Goal: Task Accomplishment & Management: Manage account settings

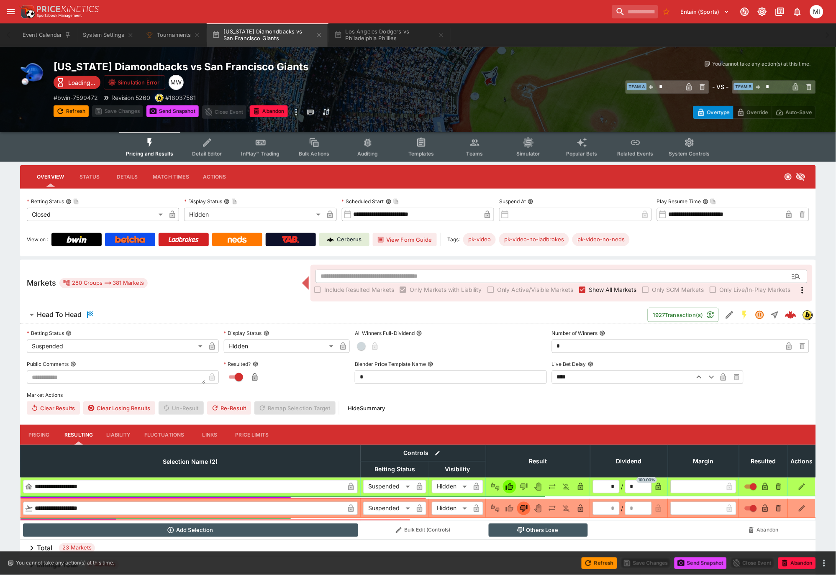
click at [599, 285] on span "Show All Markets" at bounding box center [613, 289] width 48 height 9
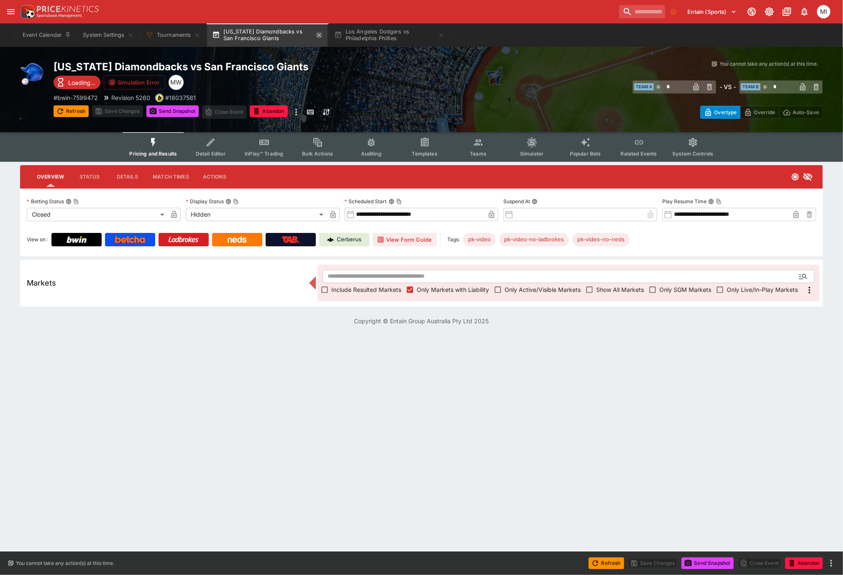
click at [321, 38] on icon "button" at bounding box center [319, 35] width 7 height 7
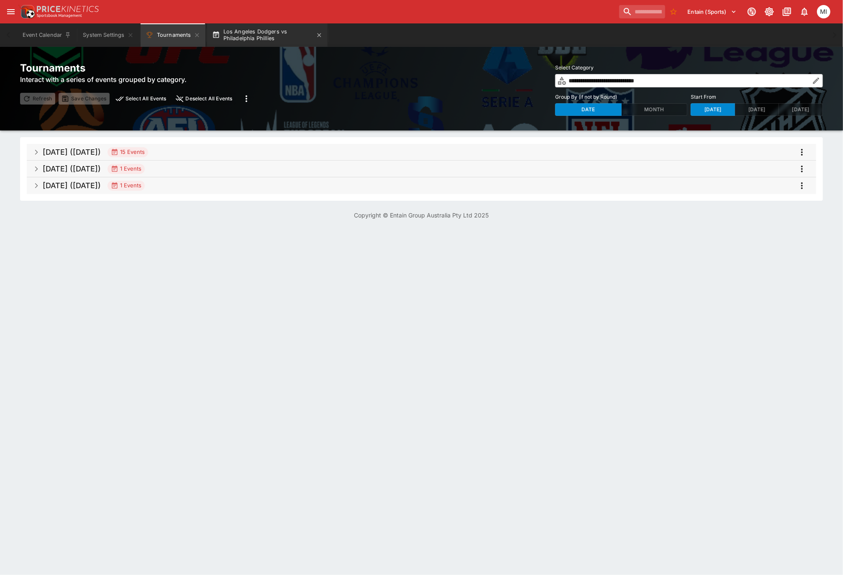
click at [281, 39] on button "Los Angeles Dodgers vs Philadelphia Phillies" at bounding box center [267, 34] width 121 height 23
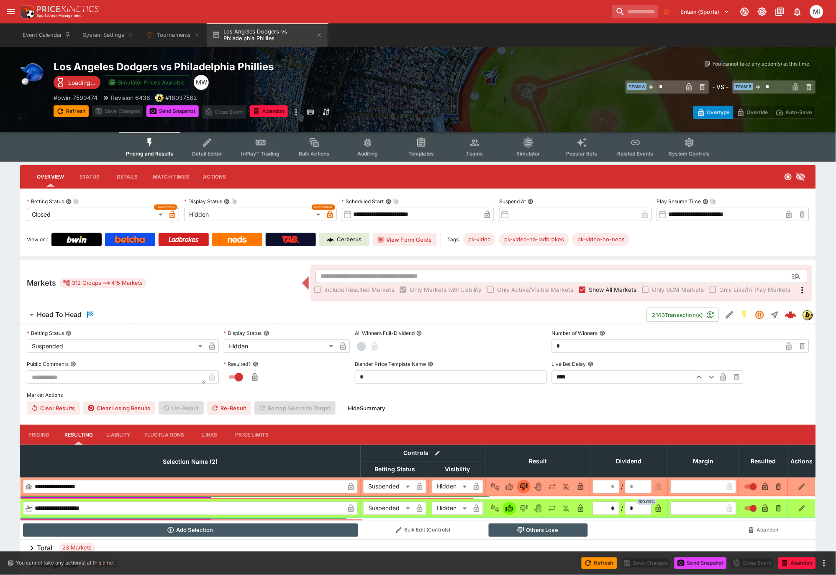
click at [603, 293] on span "Show All Markets" at bounding box center [613, 289] width 48 height 9
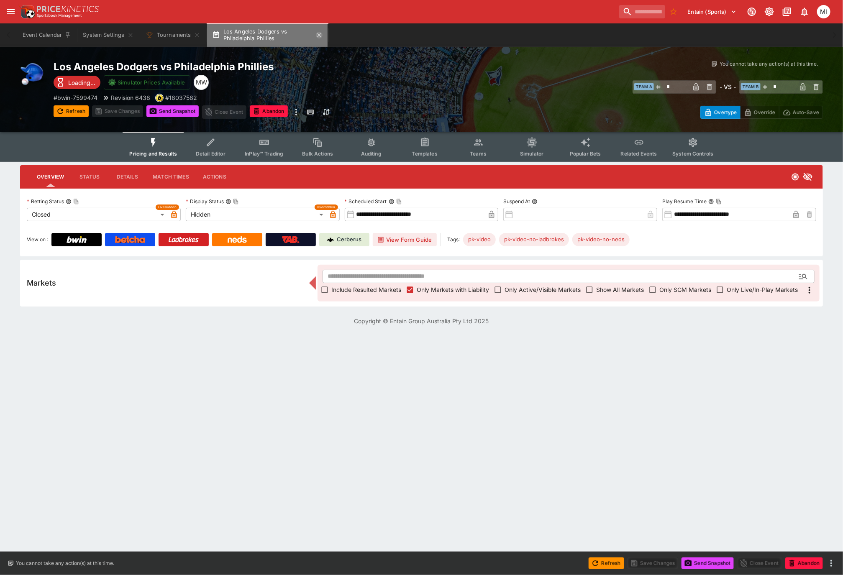
click at [319, 34] on icon "button" at bounding box center [319, 35] width 4 height 4
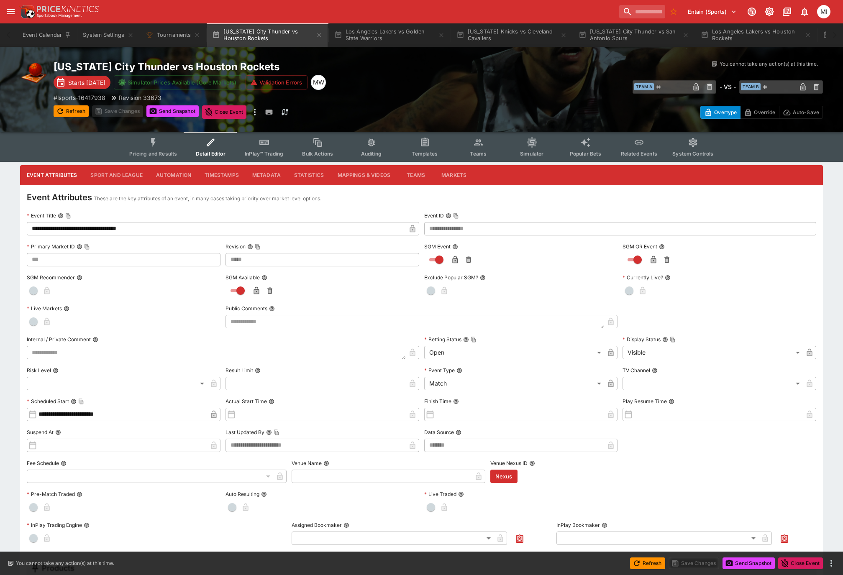
type input "*****"
type input "**********"
type input "*****"
type input "**********"
type input "*****"
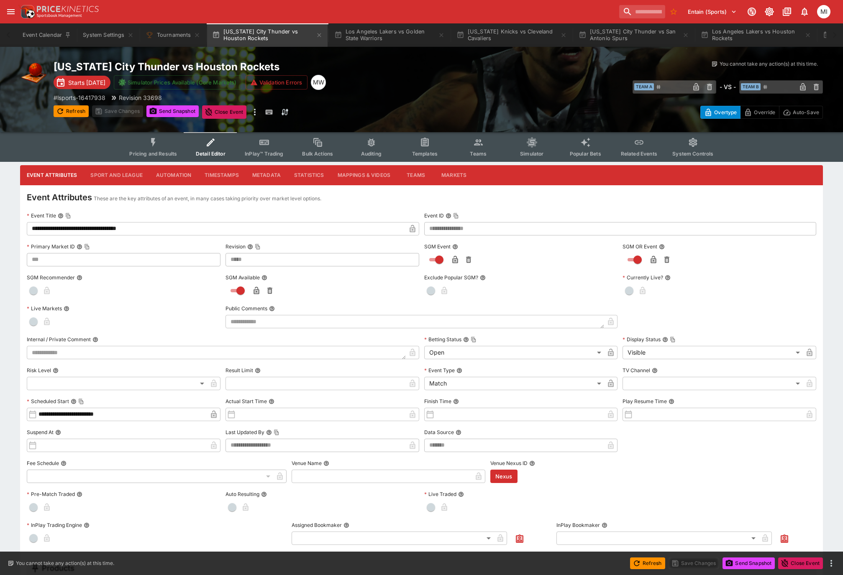
type input "**********"
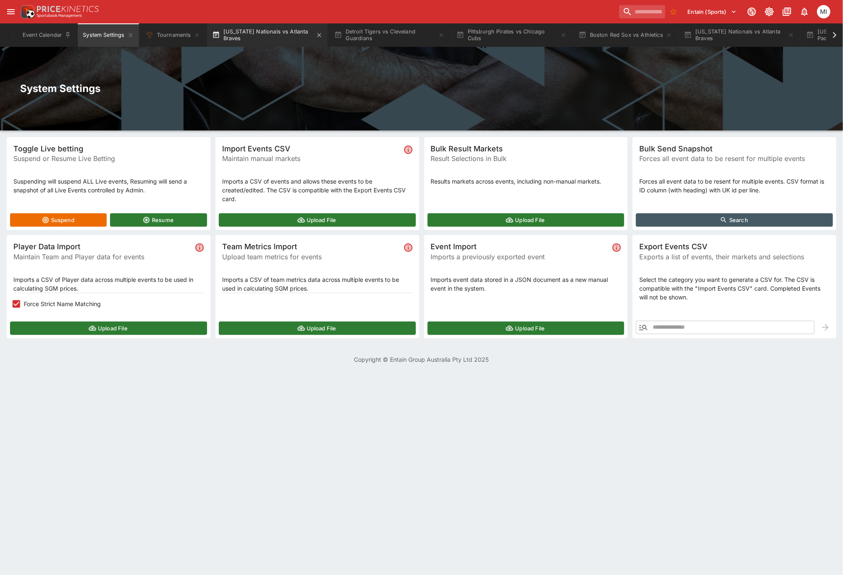
click at [249, 37] on button "[US_STATE] Nationals vs Atlanta Braves" at bounding box center [267, 34] width 121 height 23
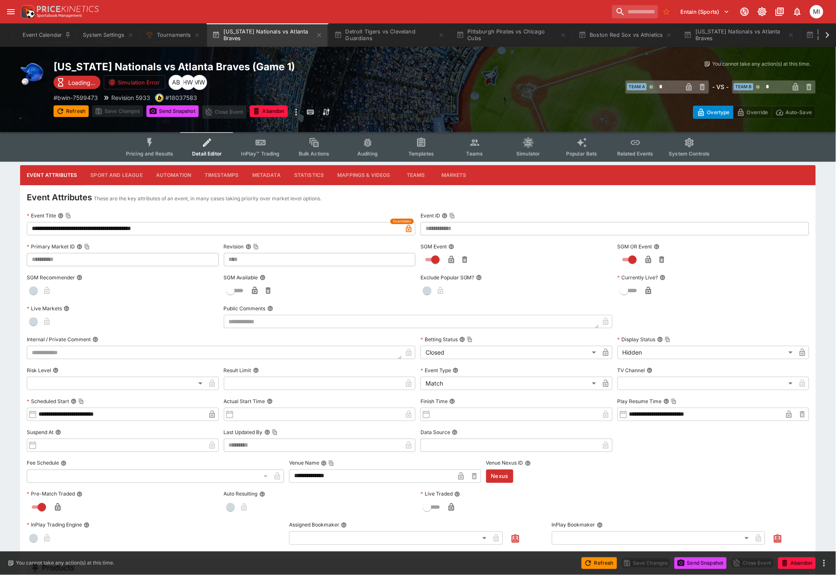
click at [151, 146] on icon "Event type filters" at bounding box center [149, 142] width 11 height 11
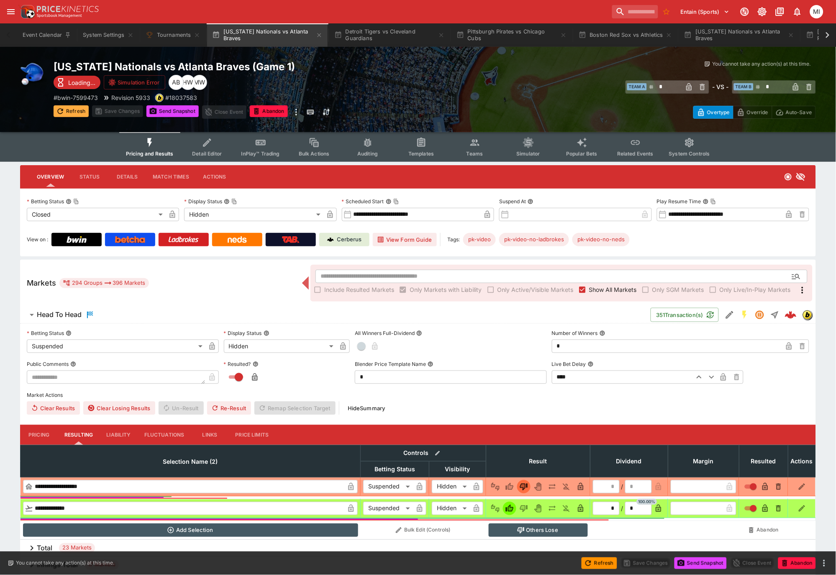
click at [79, 108] on button "Refresh" at bounding box center [71, 111] width 35 height 12
click at [604, 289] on span "Show All Markets" at bounding box center [613, 289] width 48 height 9
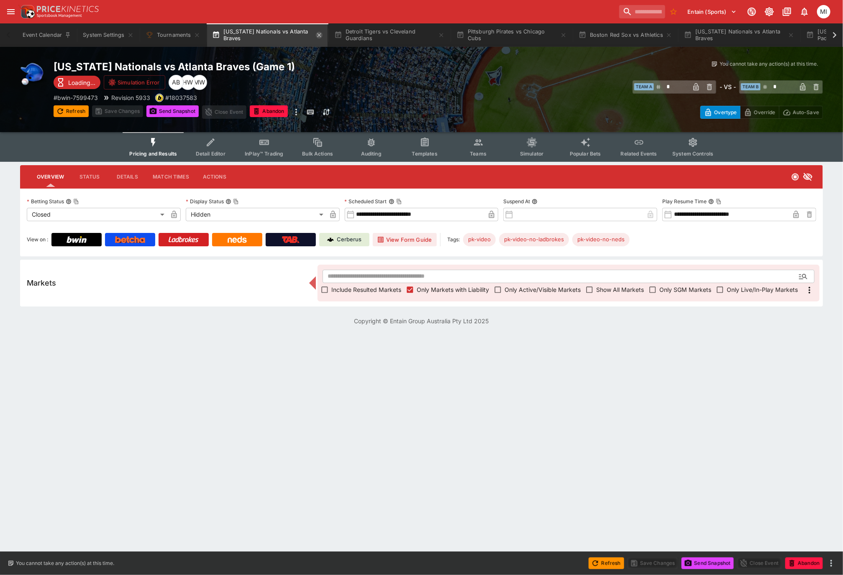
click at [318, 33] on icon "button" at bounding box center [319, 35] width 4 height 4
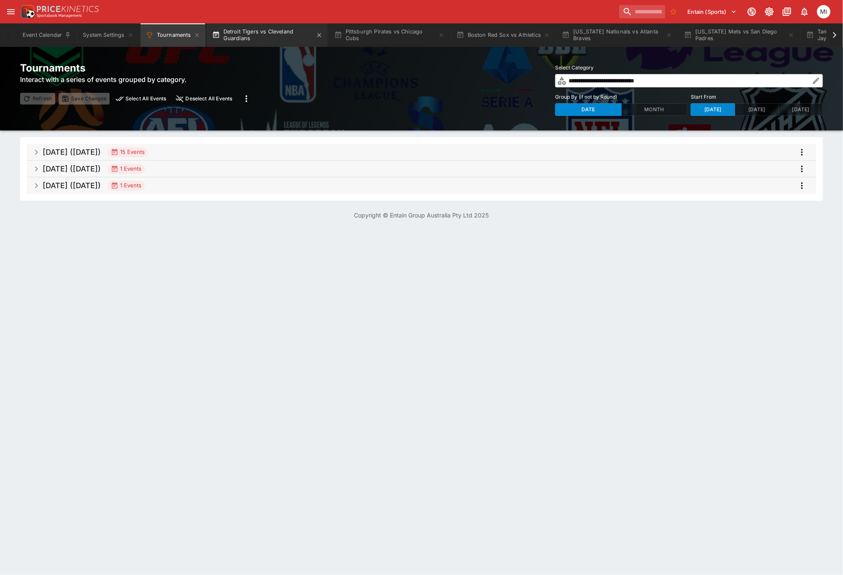
click at [282, 36] on button "Detroit Tigers vs Cleveland Guardians" at bounding box center [267, 34] width 121 height 23
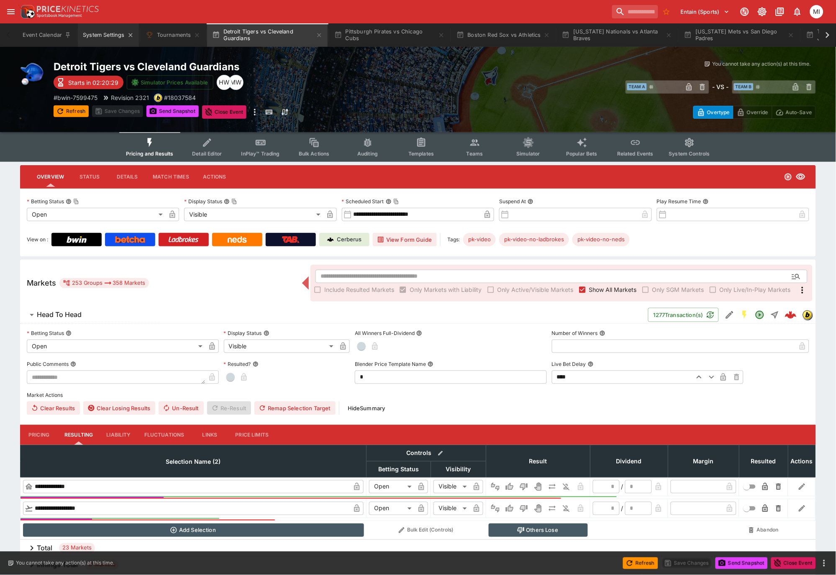
click at [101, 39] on button "System Settings" at bounding box center [108, 34] width 61 height 23
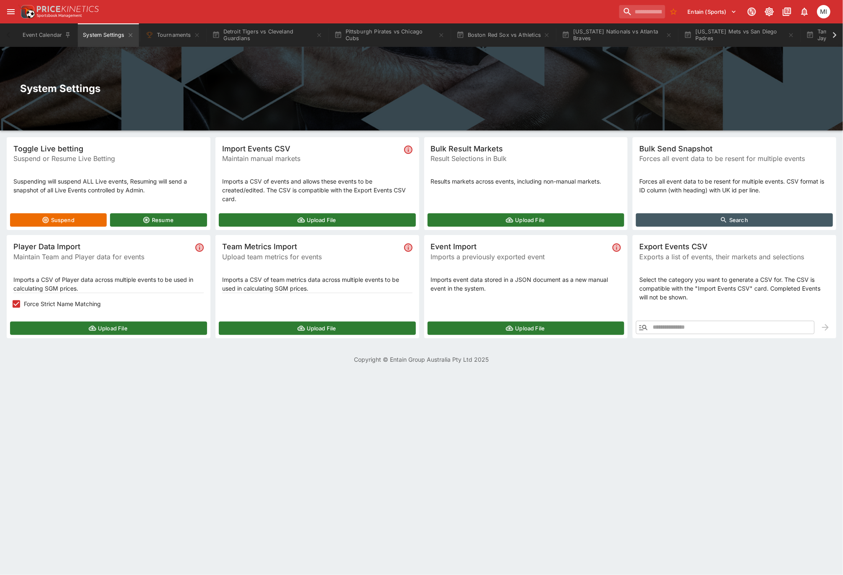
click at [641, 326] on icon "button" at bounding box center [643, 327] width 8 height 5
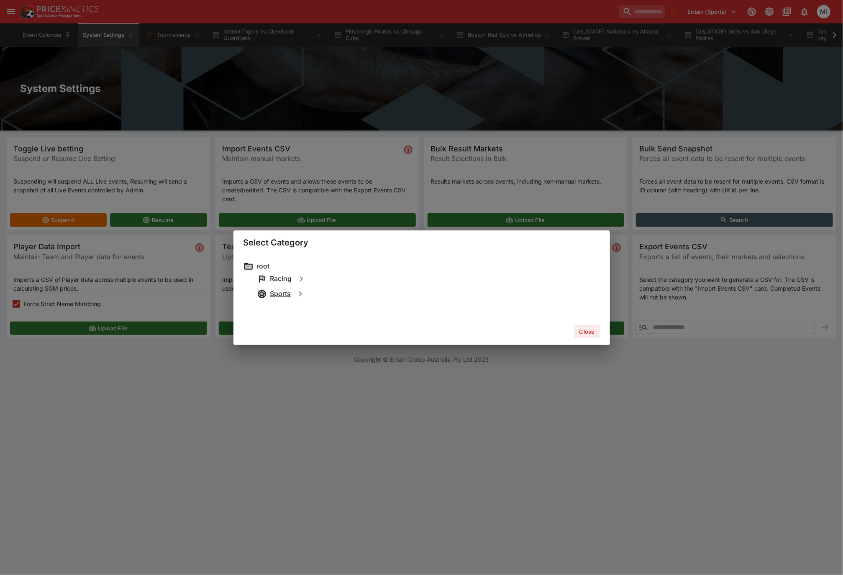
click at [287, 294] on h6 "Sports" at bounding box center [280, 294] width 21 height 9
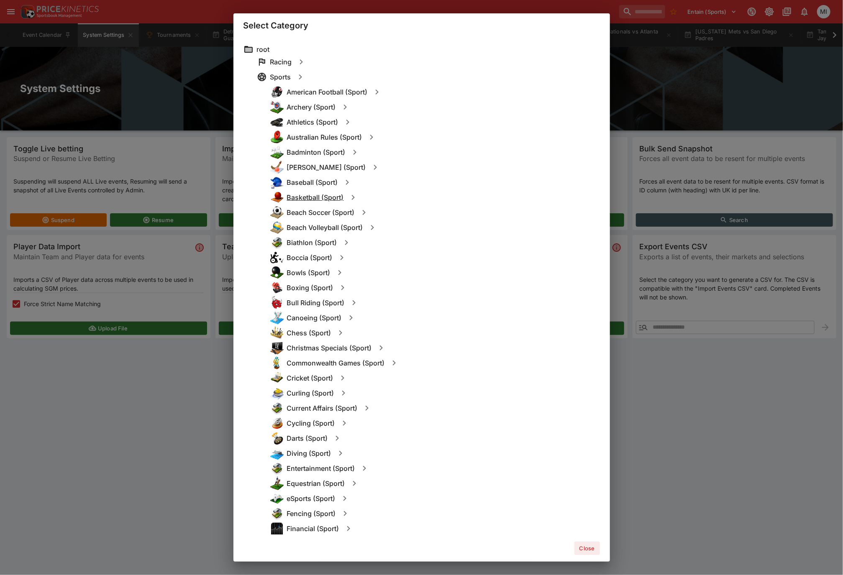
click at [312, 196] on h6 "Basketball (Sport)" at bounding box center [315, 197] width 57 height 9
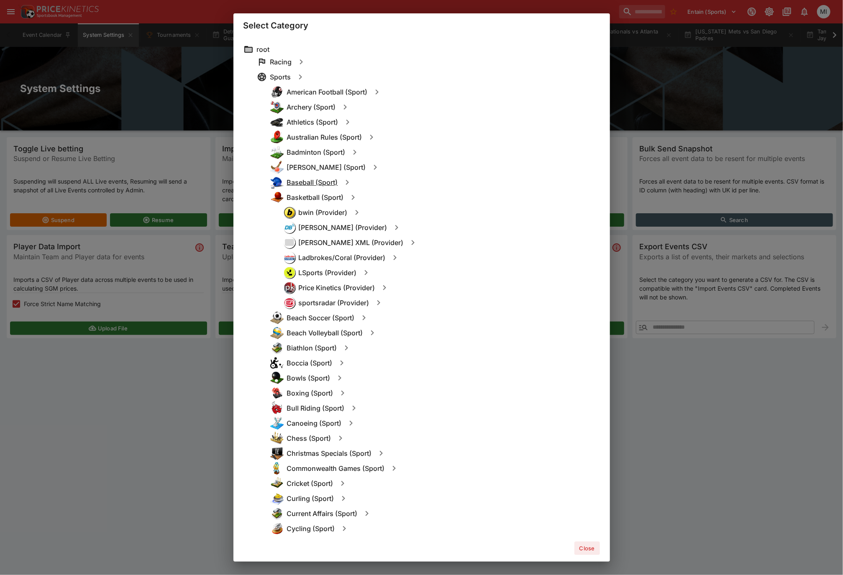
click at [311, 182] on h6 "Baseball (Sport)" at bounding box center [312, 182] width 51 height 9
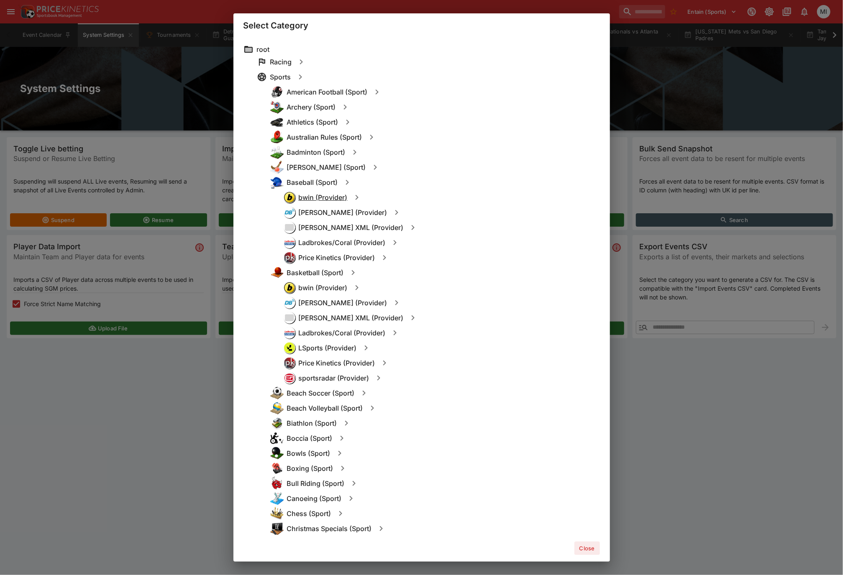
click at [317, 198] on h6 "bwin (Provider)" at bounding box center [323, 197] width 49 height 9
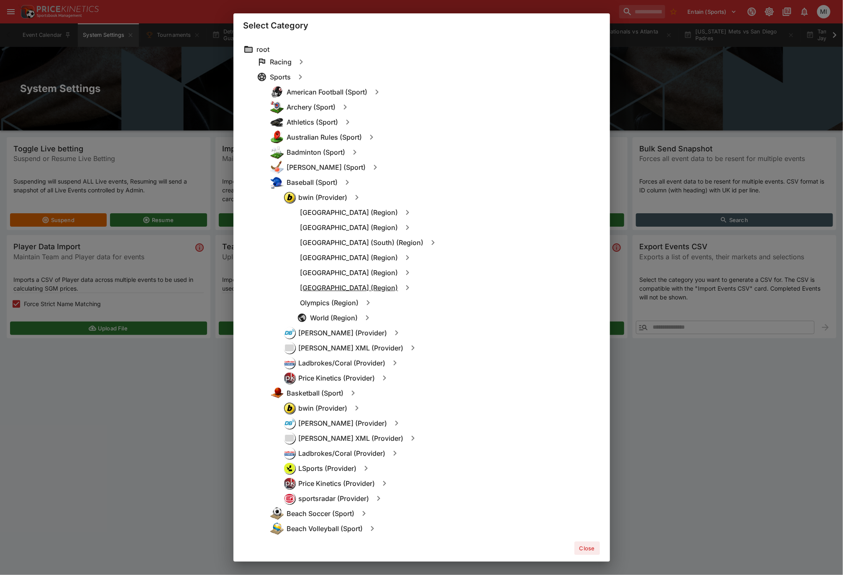
click at [328, 288] on h6 "[GEOGRAPHIC_DATA] (Region)" at bounding box center [349, 288] width 98 height 9
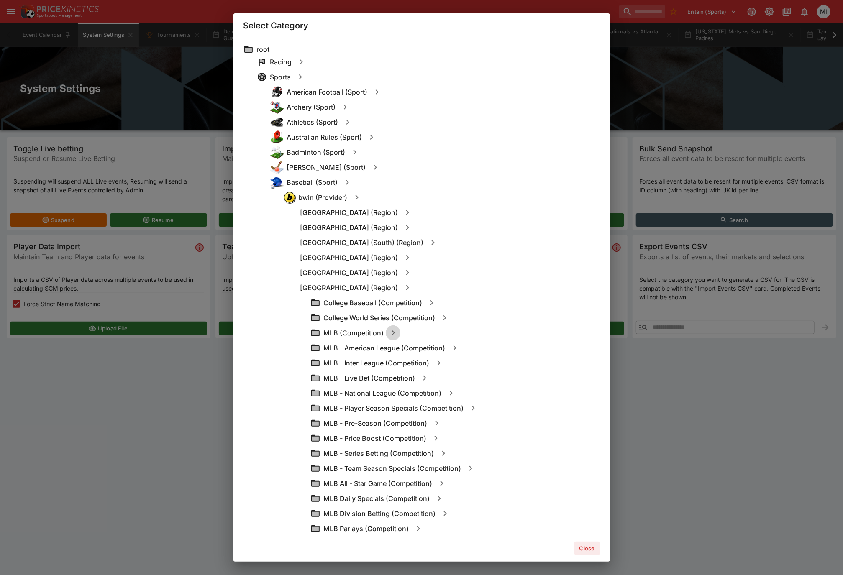
click at [392, 334] on icon "button" at bounding box center [393, 333] width 10 height 10
type input "**********"
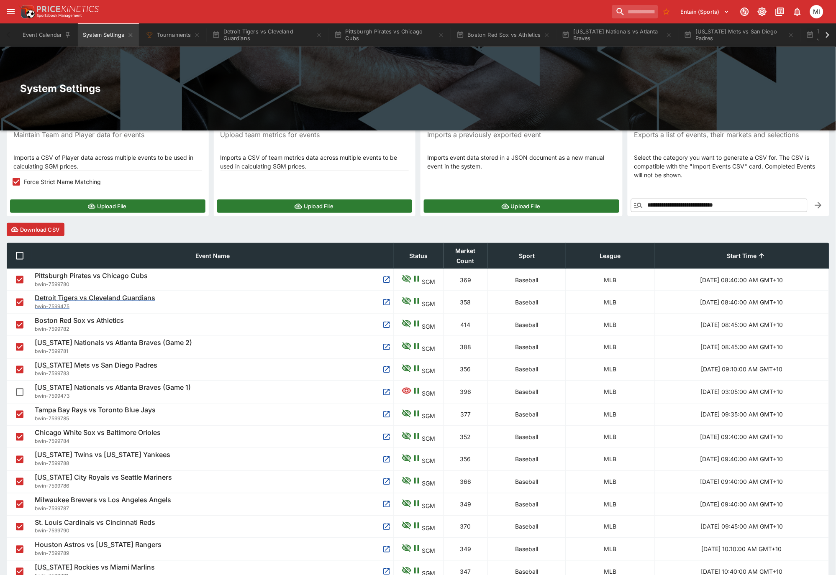
scroll to position [24, 0]
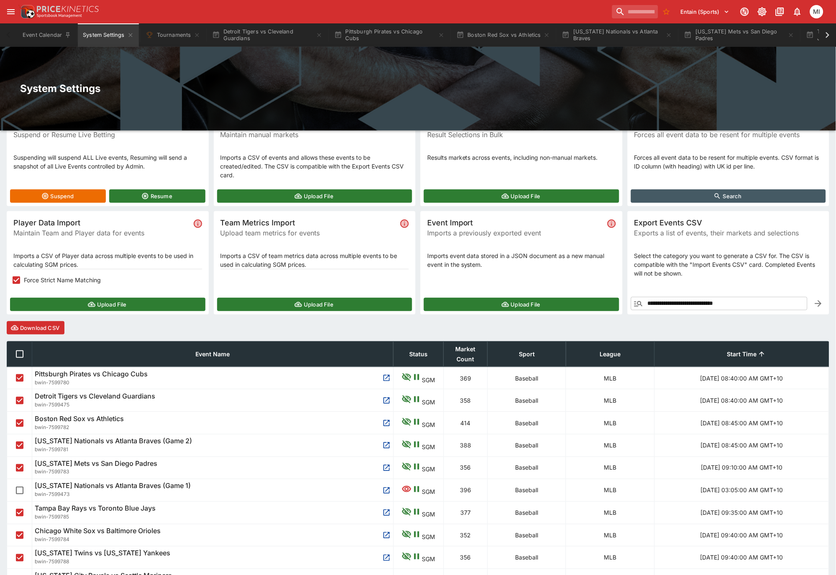
click at [39, 325] on button "Download CSV" at bounding box center [36, 327] width 58 height 13
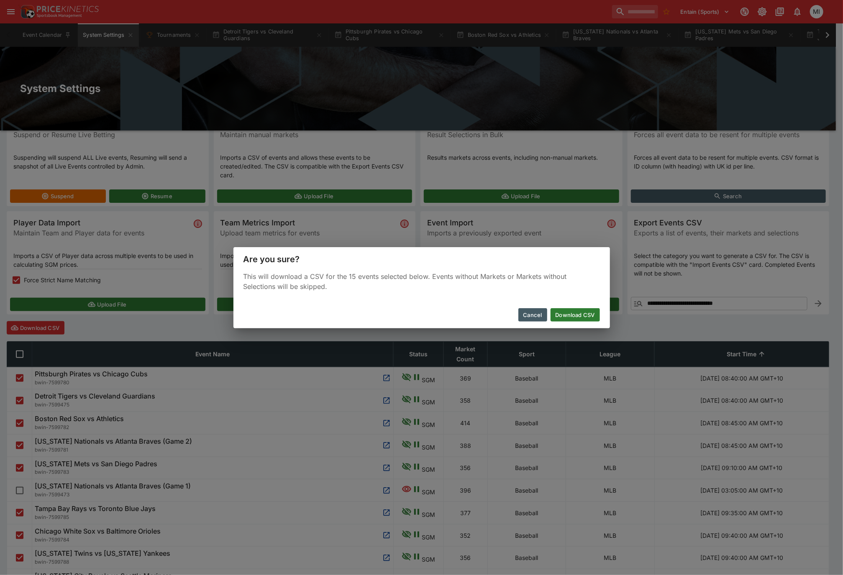
click at [568, 311] on button "Download CSV" at bounding box center [575, 314] width 49 height 13
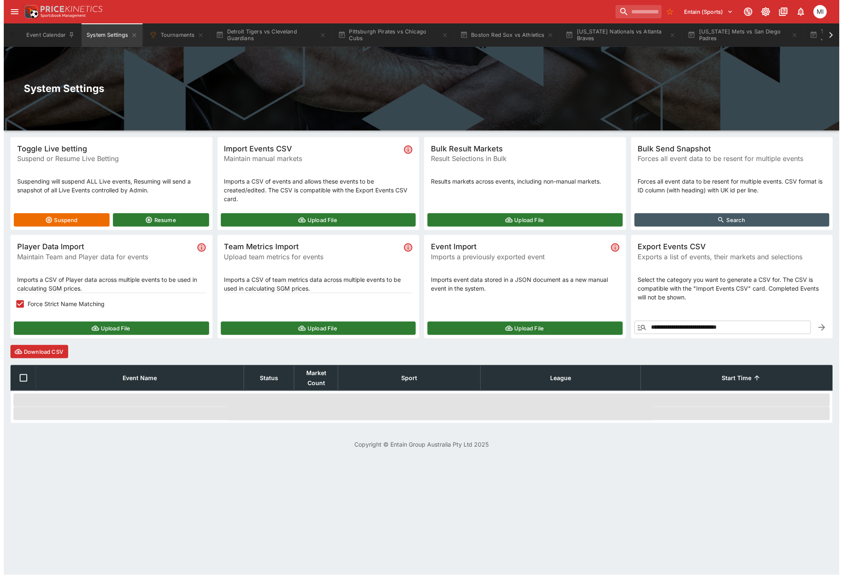
scroll to position [0, 0]
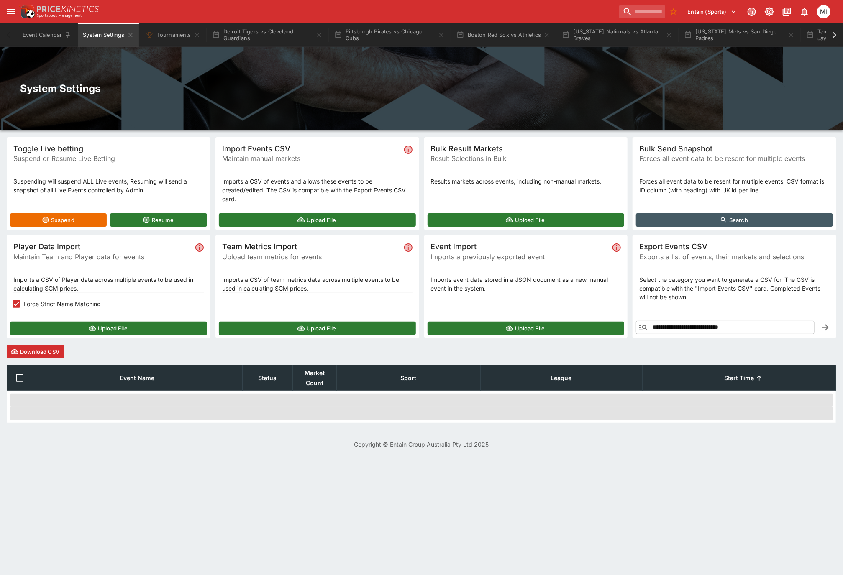
click at [58, 325] on button "Upload File" at bounding box center [108, 328] width 197 height 13
click at [62, 326] on button "Upload File" at bounding box center [108, 328] width 197 height 13
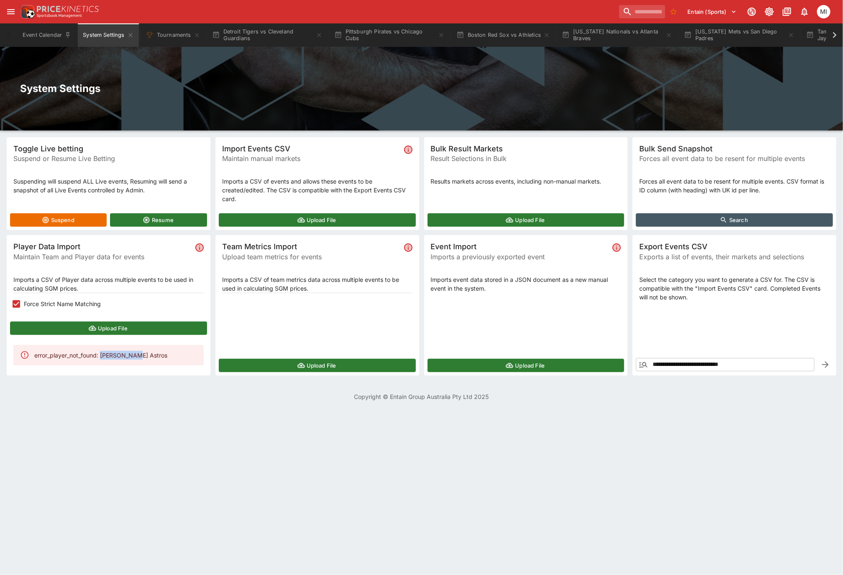
drag, startPoint x: 102, startPoint y: 353, endPoint x: 135, endPoint y: 357, distance: 33.3
click at [135, 357] on div "error_player_not_found: [PERSON_NAME] Astros" at bounding box center [100, 355] width 133 height 15
copy div "[PERSON_NAME]"
click at [834, 39] on icon at bounding box center [835, 35] width 12 height 12
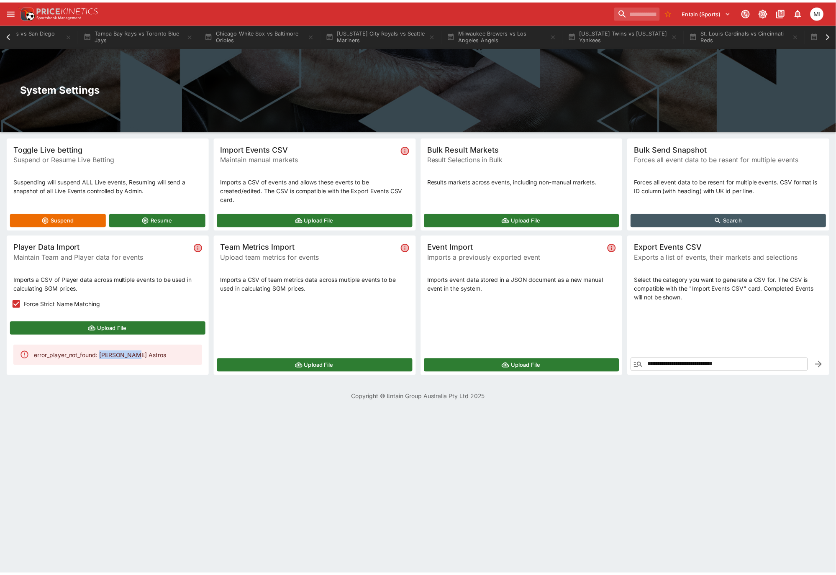
scroll to position [0, 774]
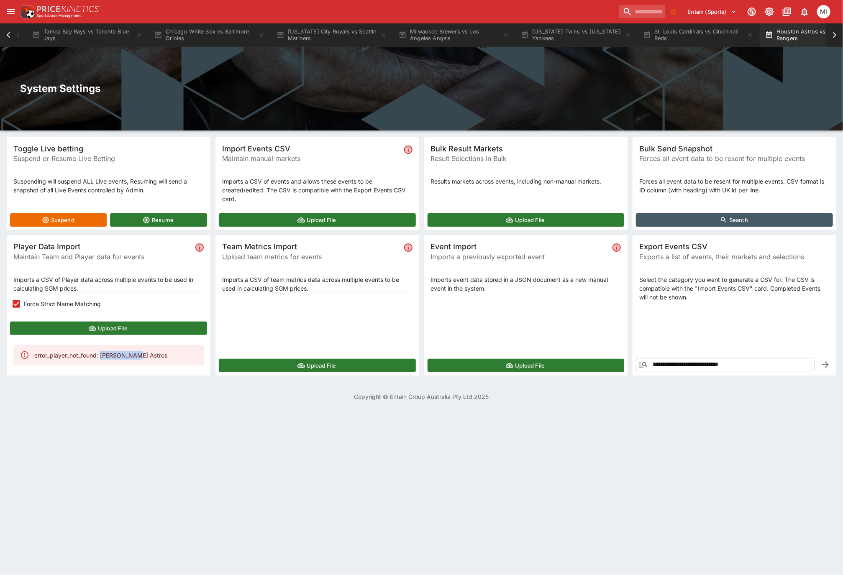
click at [804, 35] on button "Houston Astros vs [US_STATE] Rangers" at bounding box center [820, 34] width 121 height 23
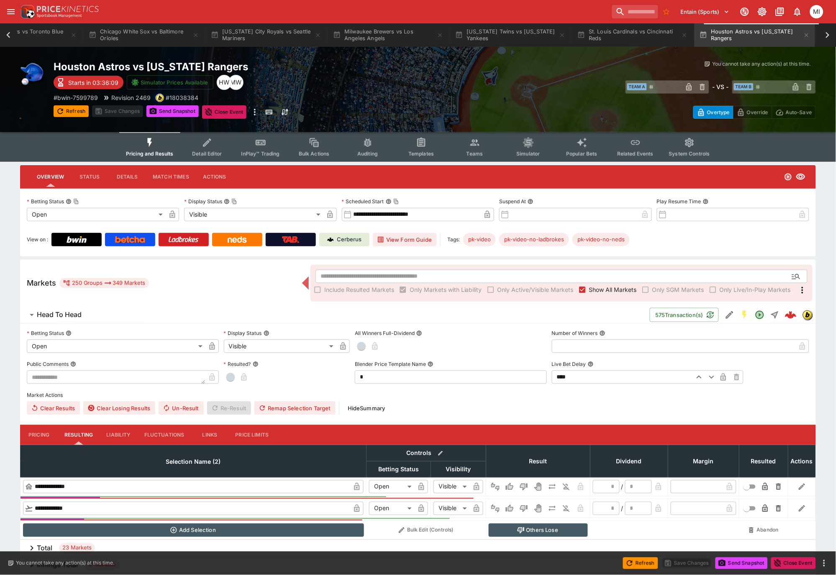
scroll to position [0, 842]
click at [480, 151] on span "Teams" at bounding box center [475, 154] width 17 height 6
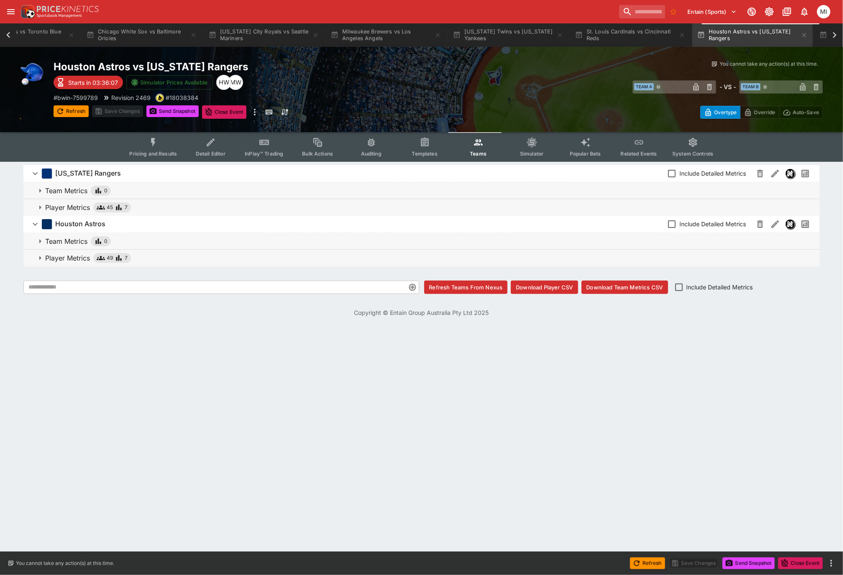
click at [66, 254] on p "Player Metrics" at bounding box center [67, 258] width 45 height 10
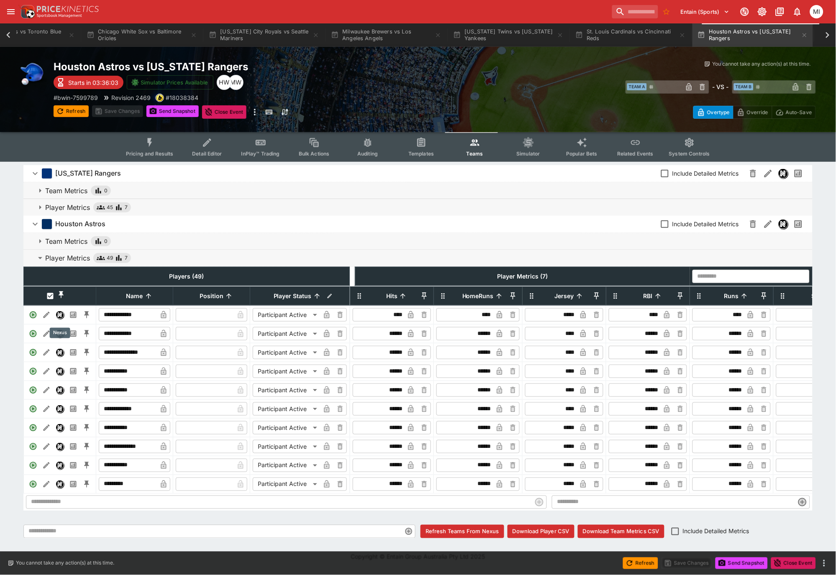
click at [62, 319] on img "Nexus" at bounding box center [60, 315] width 8 height 8
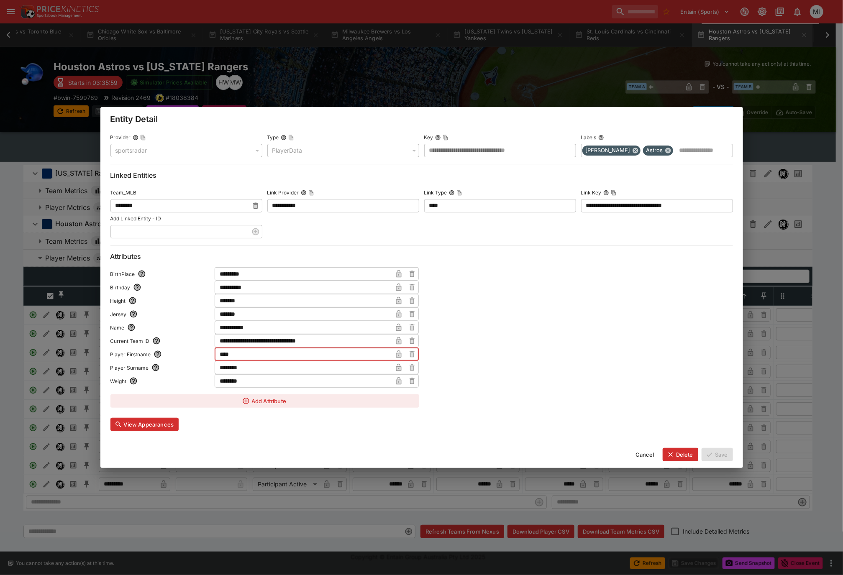
click at [231, 355] on input "****" at bounding box center [303, 354] width 177 height 13
type input "**"
click at [396, 354] on icon "button" at bounding box center [399, 354] width 8 height 8
click at [713, 455] on icon "button" at bounding box center [710, 455] width 8 height 8
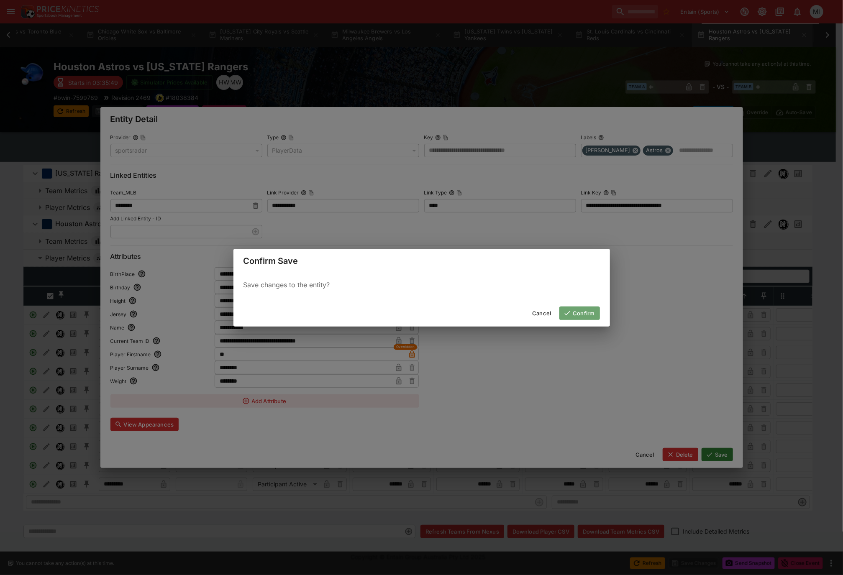
click at [585, 313] on button "Confirm" at bounding box center [580, 313] width 40 height 13
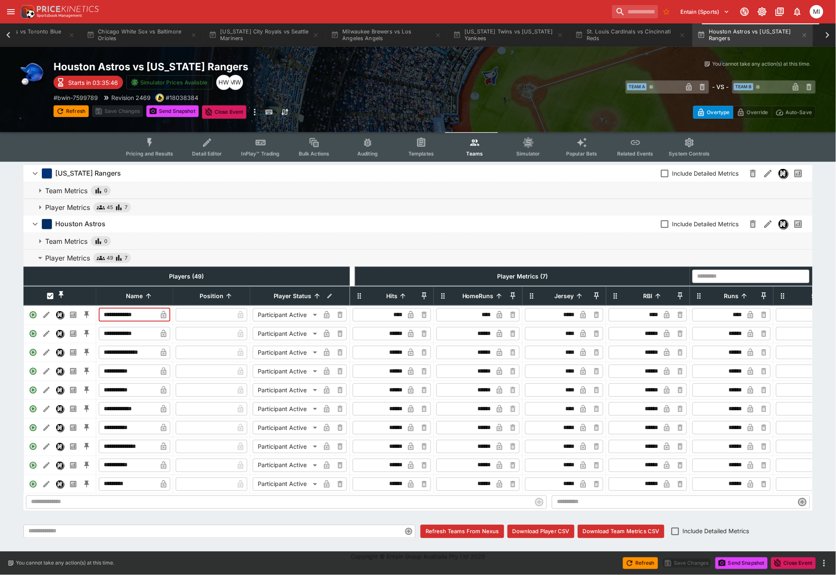
drag, startPoint x: 144, startPoint y: 321, endPoint x: 87, endPoint y: 324, distance: 56.6
click at [87, 324] on tr "**********" at bounding box center [187, 315] width 326 height 19
paste input "text"
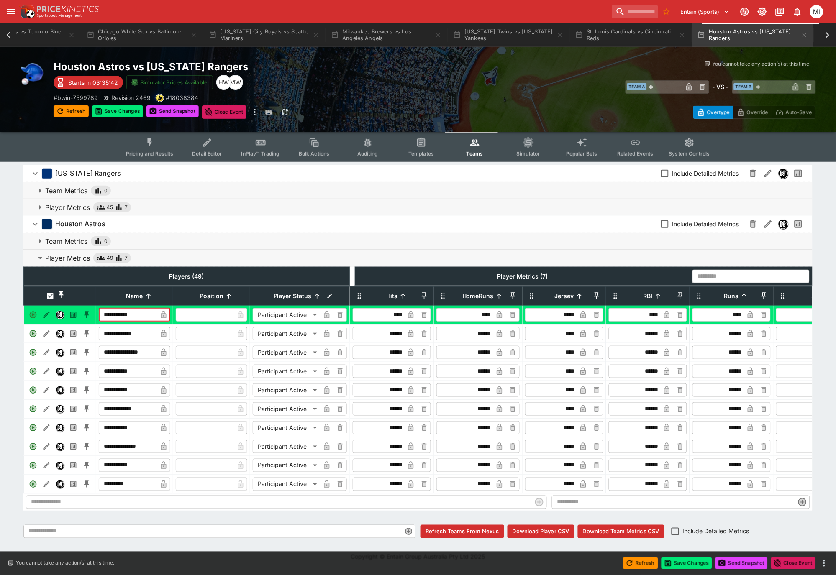
type input "**********"
click at [162, 319] on icon "button" at bounding box center [163, 315] width 8 height 8
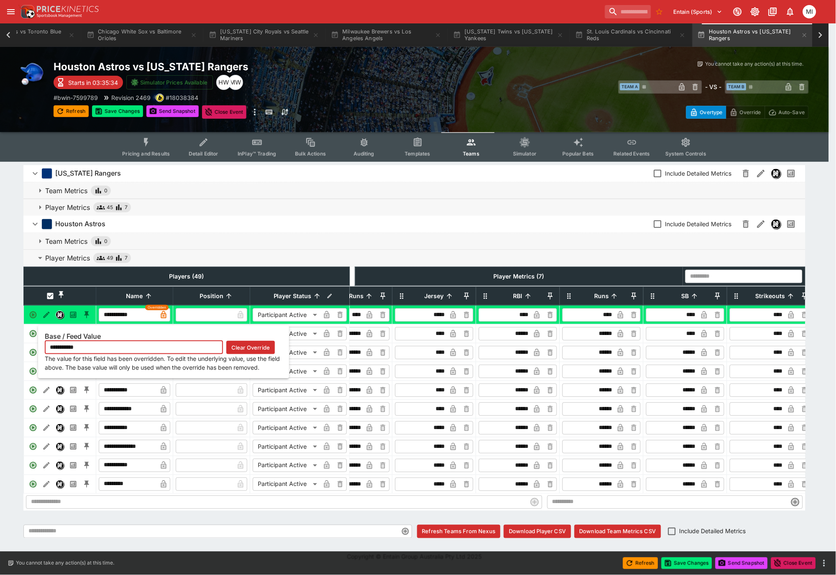
scroll to position [0, 123]
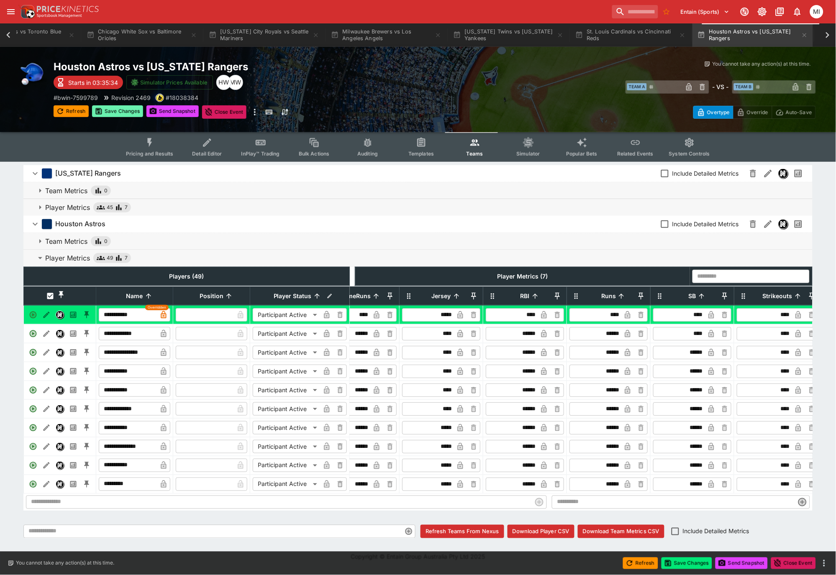
click at [120, 113] on button "Save Changes" at bounding box center [117, 111] width 51 height 12
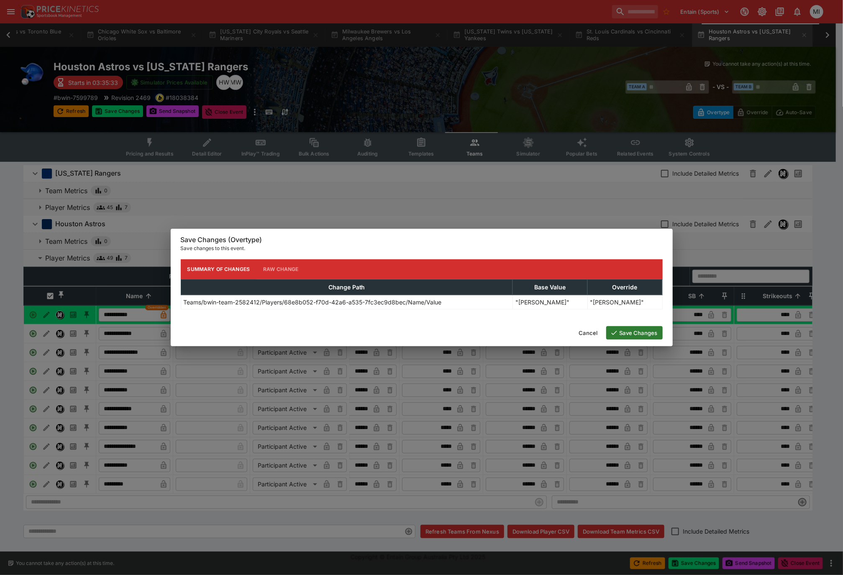
click at [636, 331] on button "Save Changes" at bounding box center [634, 332] width 56 height 13
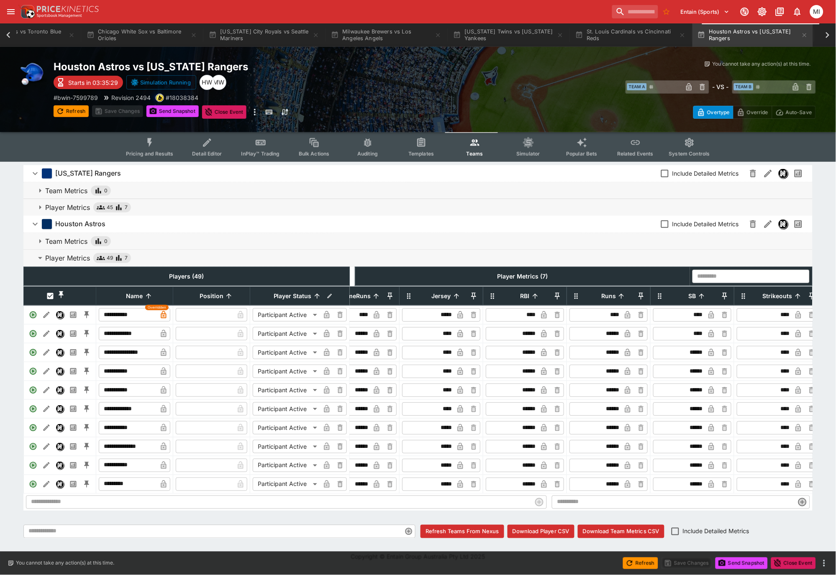
click at [158, 147] on button "Pricing and Results" at bounding box center [149, 147] width 61 height 30
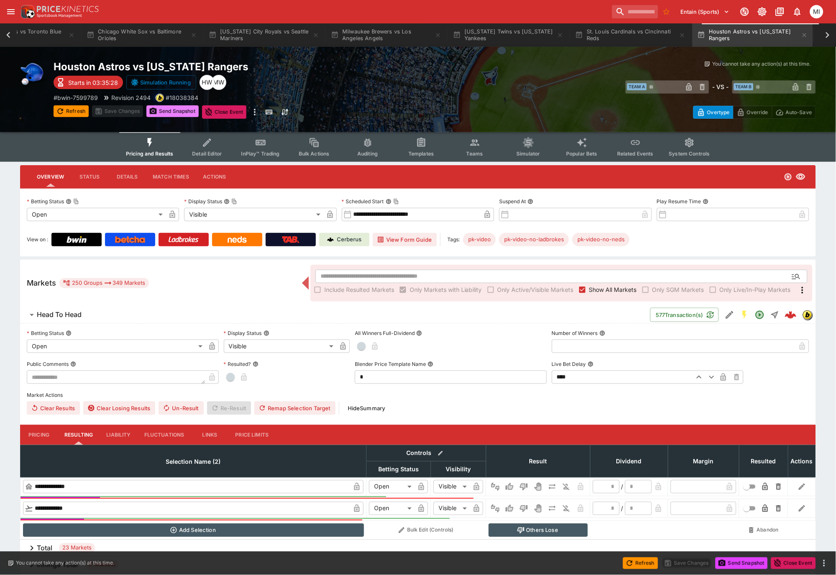
click at [167, 108] on button "Send Snapshot" at bounding box center [172, 111] width 52 height 12
click at [66, 110] on button "Refresh" at bounding box center [71, 111] width 35 height 12
click at [6, 35] on icon at bounding box center [8, 35] width 4 height 6
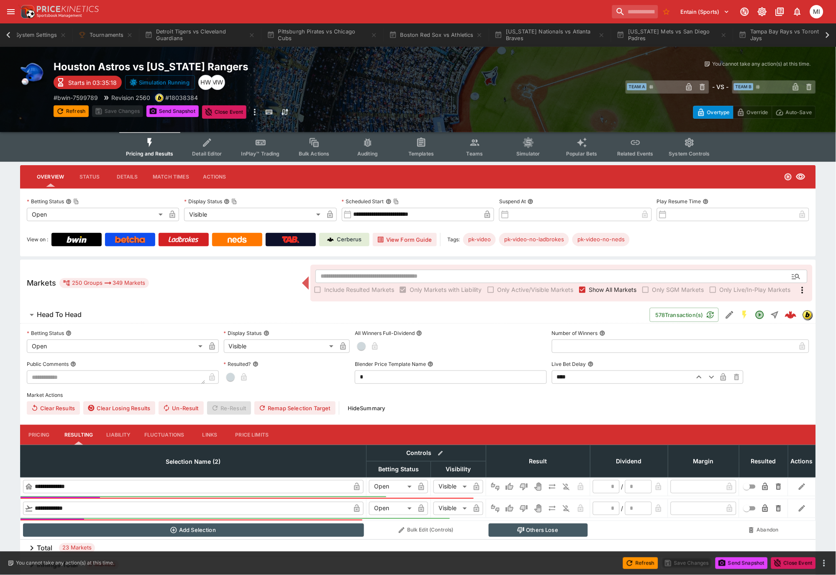
click at [6, 35] on icon at bounding box center [8, 35] width 4 height 6
click at [94, 35] on button "System Settings" at bounding box center [108, 34] width 61 height 23
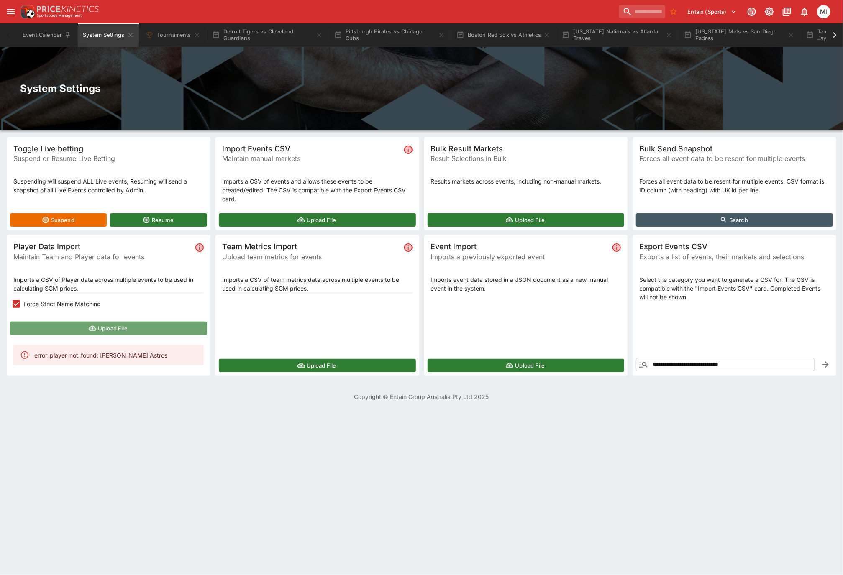
click at [57, 326] on button "Upload File" at bounding box center [108, 328] width 197 height 13
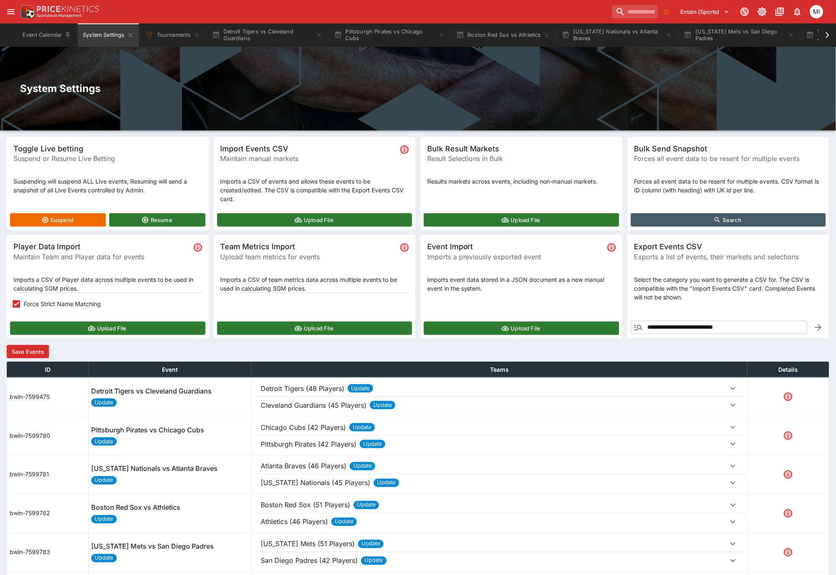
click at [38, 355] on button "Save Events" at bounding box center [28, 351] width 42 height 13
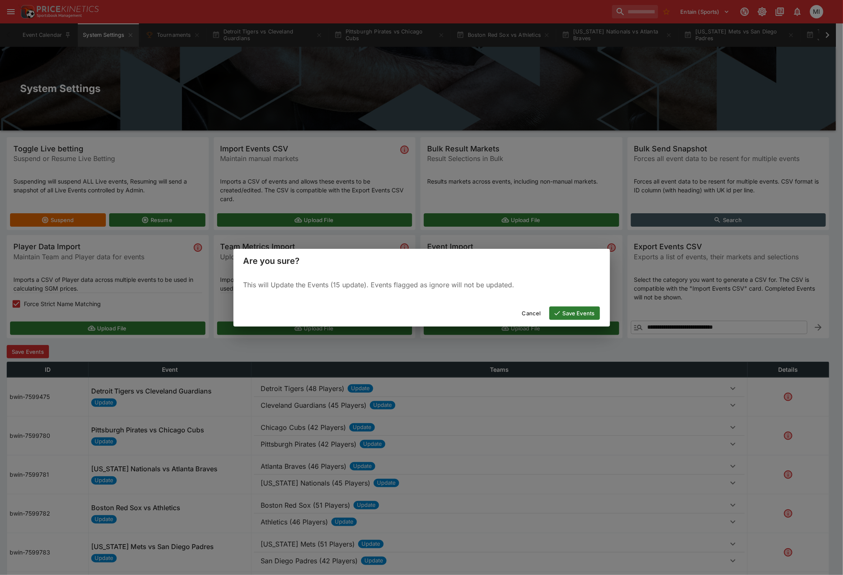
click at [587, 310] on button "Save Events" at bounding box center [574, 313] width 51 height 13
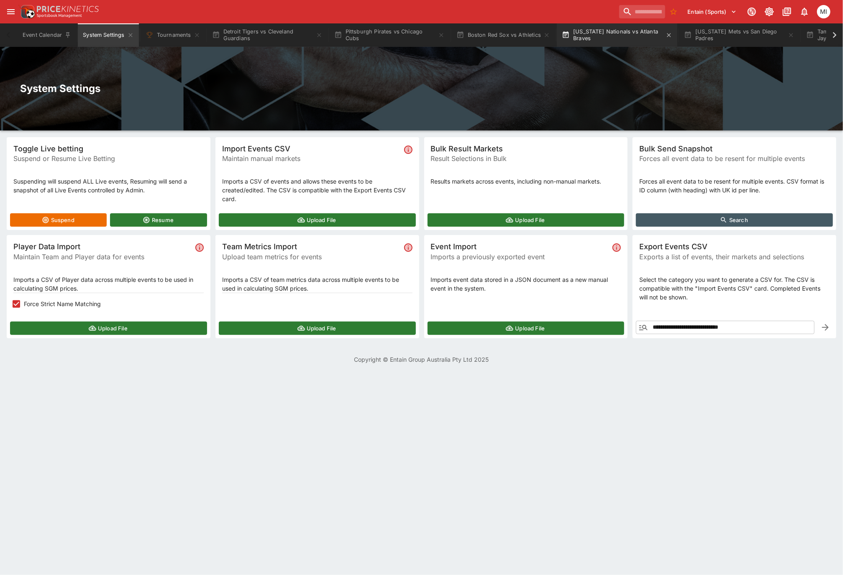
click at [621, 37] on button "[US_STATE] Nationals vs Atlanta Braves" at bounding box center [617, 34] width 121 height 23
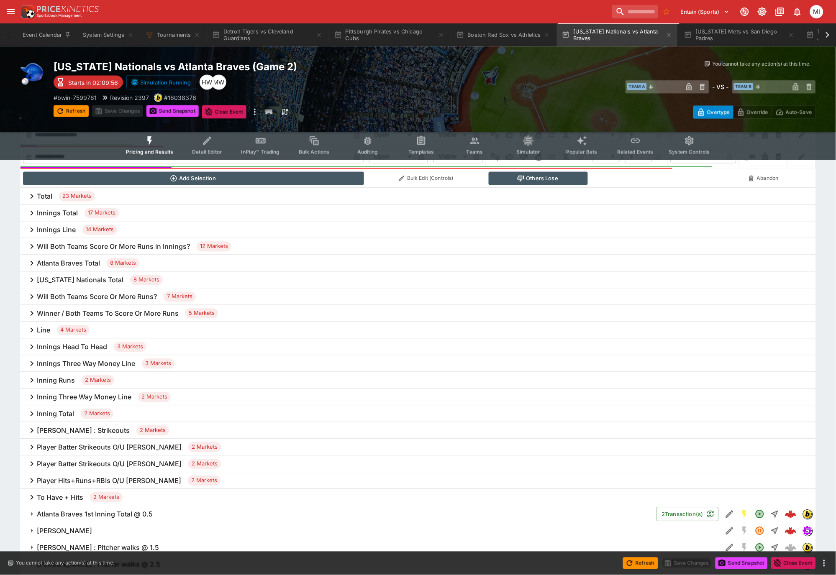
scroll to position [558, 0]
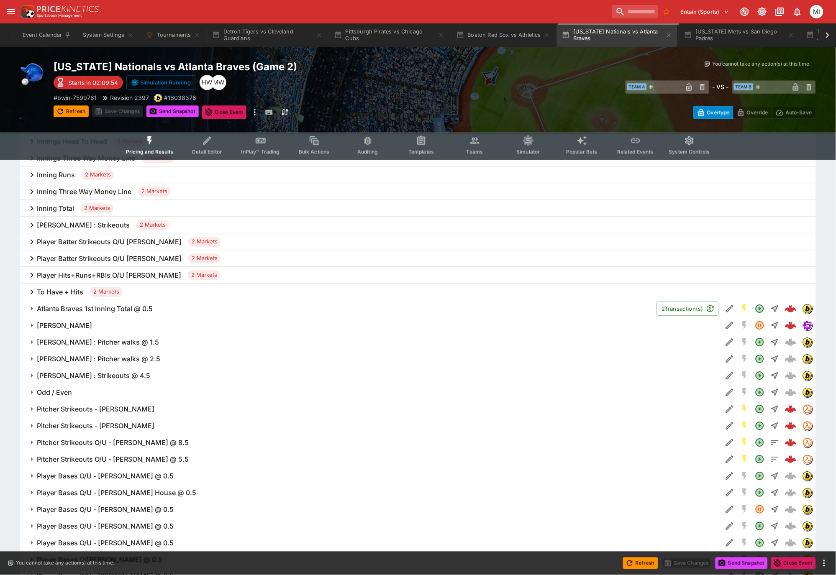
click at [113, 406] on h6 "Pitcher Strikeouts - [PERSON_NAME]" at bounding box center [96, 409] width 118 height 9
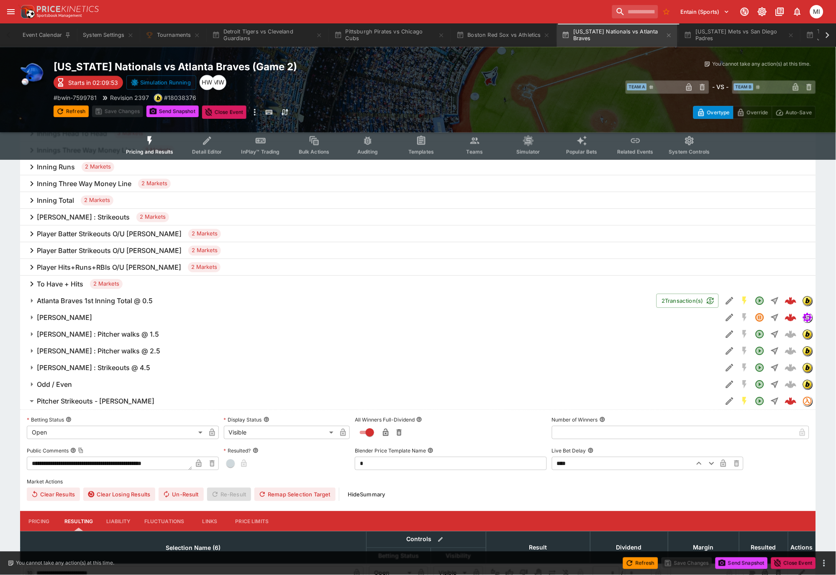
scroll to position [790, 0]
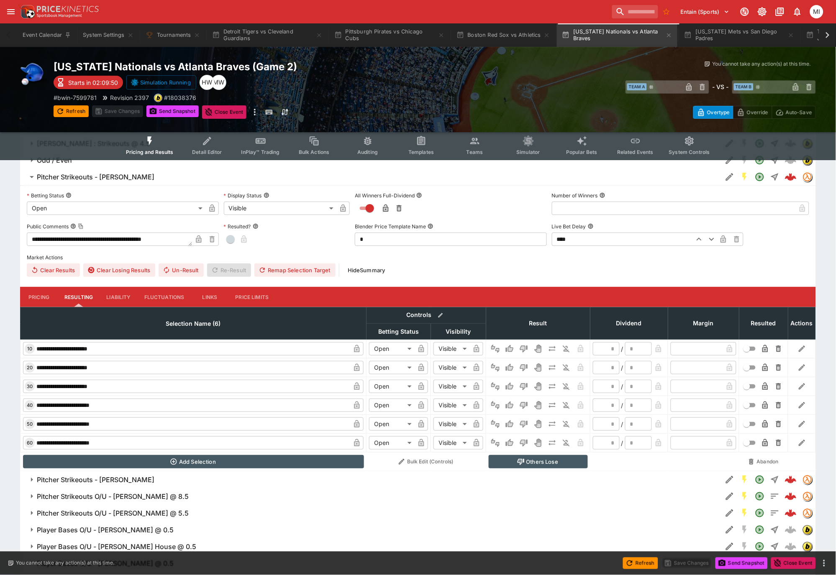
click at [105, 173] on h6 "Pitcher Strikeouts - [PERSON_NAME]" at bounding box center [96, 177] width 118 height 9
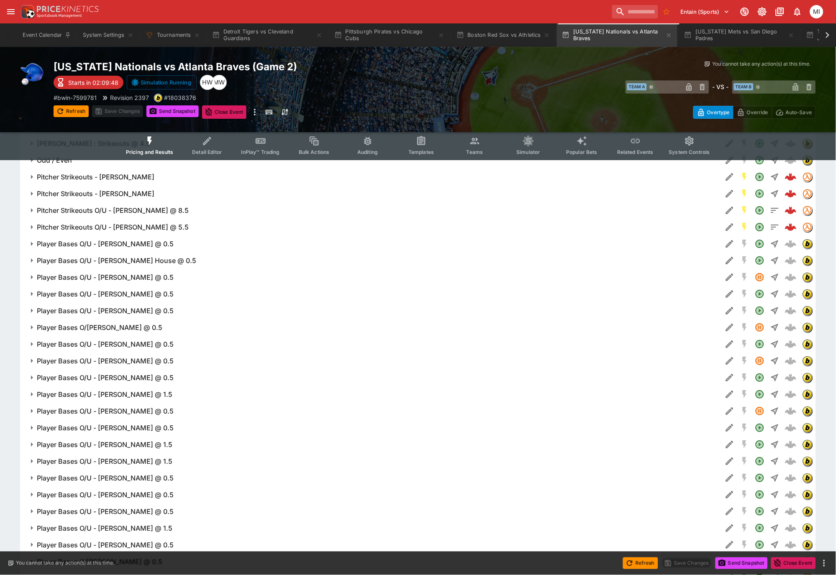
click at [121, 191] on h6 "Pitcher Strikeouts - [PERSON_NAME]" at bounding box center [96, 194] width 118 height 9
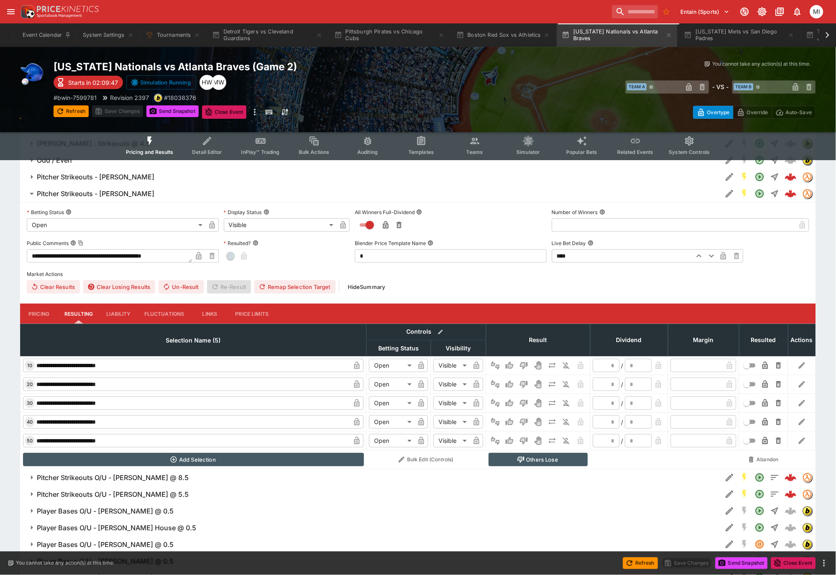
click at [121, 191] on h6 "Pitcher Strikeouts - [PERSON_NAME]" at bounding box center [96, 194] width 118 height 9
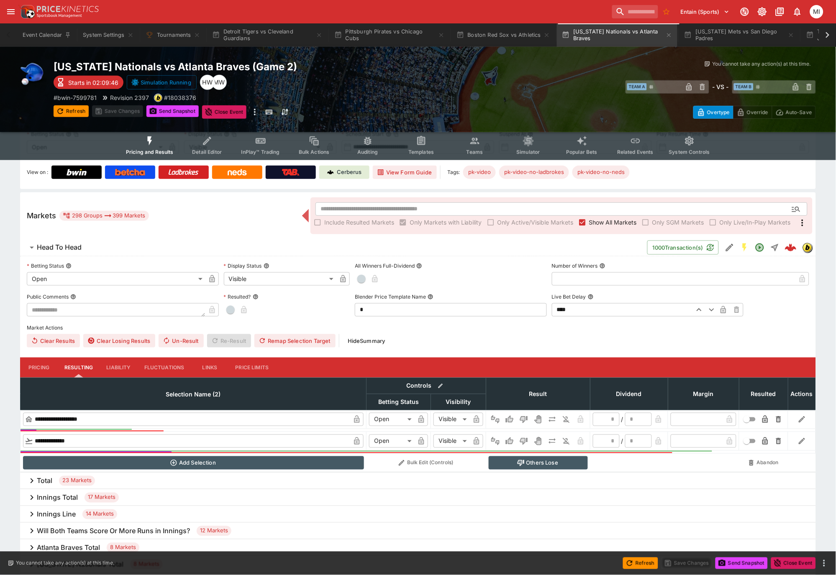
scroll to position [0, 0]
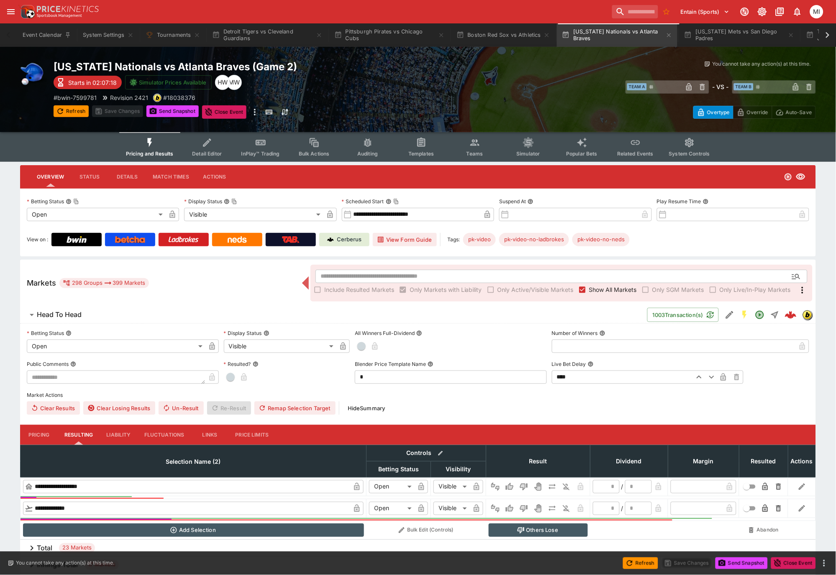
click at [501, 169] on div "Overview Status Details Match Times Actions" at bounding box center [418, 176] width 796 height 23
